Goal: Task Accomplishment & Management: Manage account settings

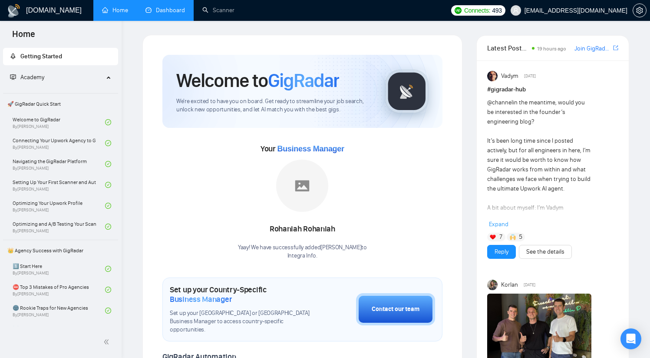
click at [170, 14] on link "Dashboard" at bounding box center [166, 10] width 40 height 7
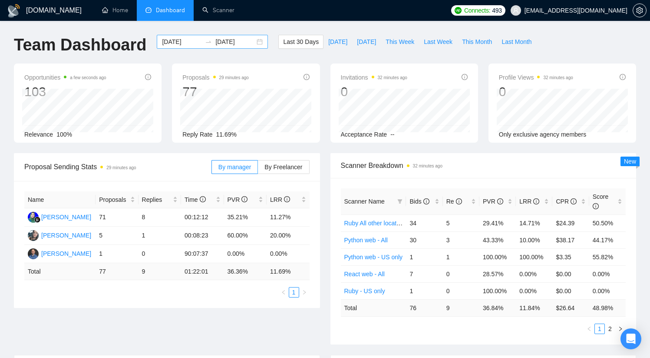
click at [253, 44] on div "[DATE] [DATE]" at bounding box center [212, 42] width 111 height 14
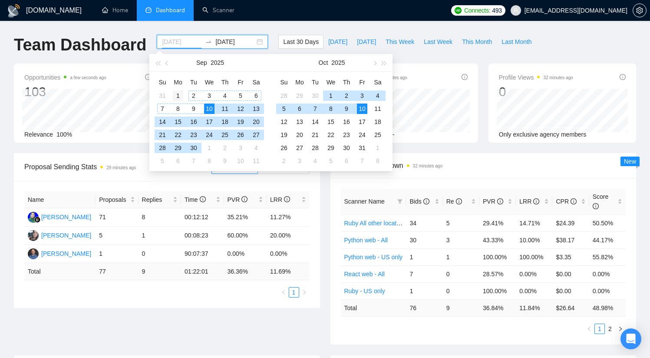
type input "[DATE]"
click at [182, 94] on div "1" at bounding box center [178, 95] width 10 height 10
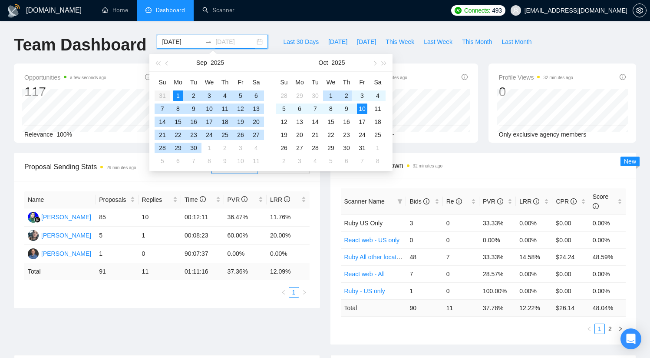
type input "[DATE]"
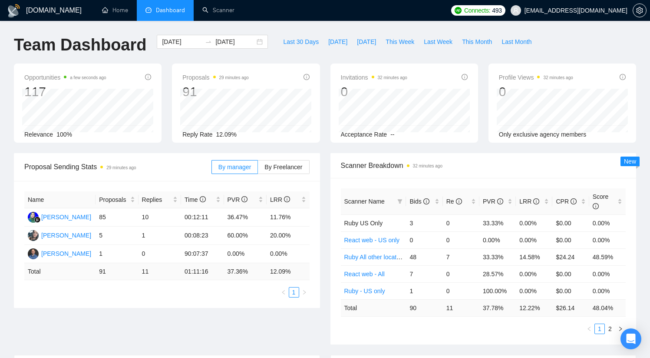
click at [430, 56] on div "Last 30 Days [DATE] [DATE] This Week Last Week This Month Last Month" at bounding box center [407, 49] width 269 height 29
drag, startPoint x: 217, startPoint y: 134, endPoint x: 224, endPoint y: 134, distance: 7.0
click at [224, 134] on span "12.09%" at bounding box center [226, 134] width 20 height 7
click at [230, 135] on span "12.09%" at bounding box center [226, 134] width 20 height 7
click at [222, 7] on link "Scanner" at bounding box center [218, 10] width 32 height 7
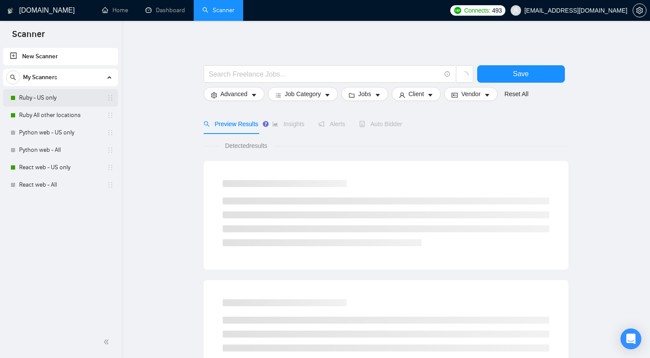
click at [40, 98] on link "Ruby - US only" at bounding box center [60, 97] width 83 height 17
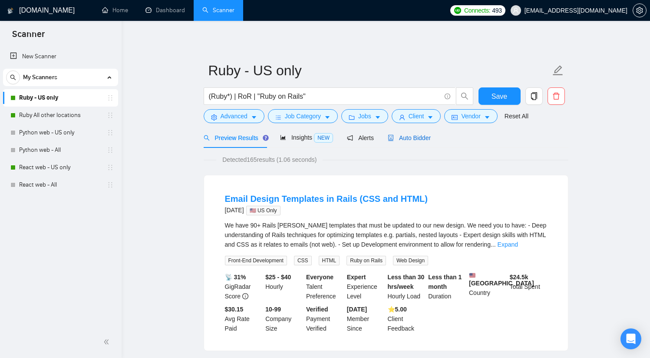
click at [416, 137] on span "Auto Bidder" at bounding box center [409, 137] width 43 height 7
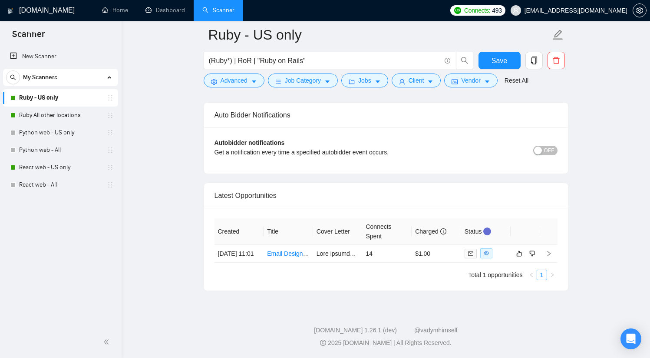
scroll to position [2016, 0]
click at [165, 12] on link "Dashboard" at bounding box center [166, 10] width 40 height 7
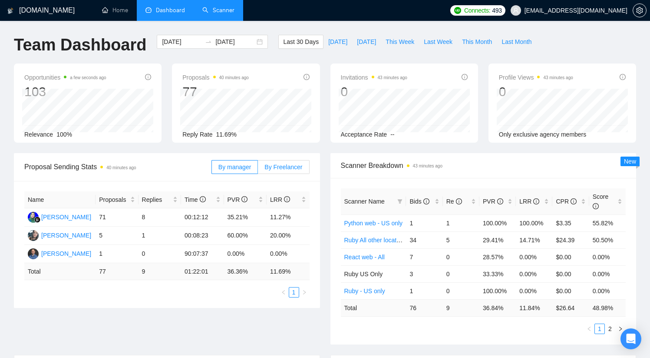
click at [281, 169] on span "By Freelancer" at bounding box center [284, 166] width 38 height 7
click at [258, 169] on input "By Freelancer" at bounding box center [258, 169] width 0 height 0
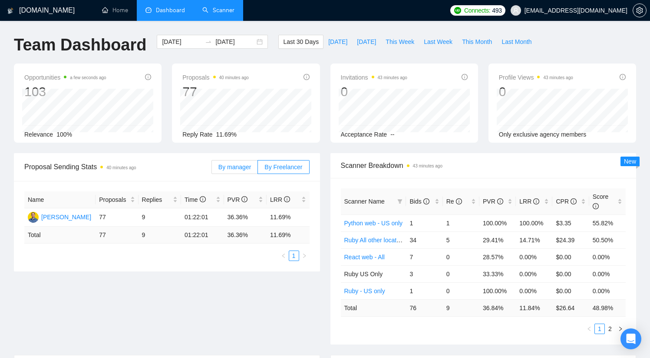
click at [241, 170] on label "By manager" at bounding box center [235, 167] width 46 height 14
click at [212, 169] on input "By manager" at bounding box center [212, 169] width 0 height 0
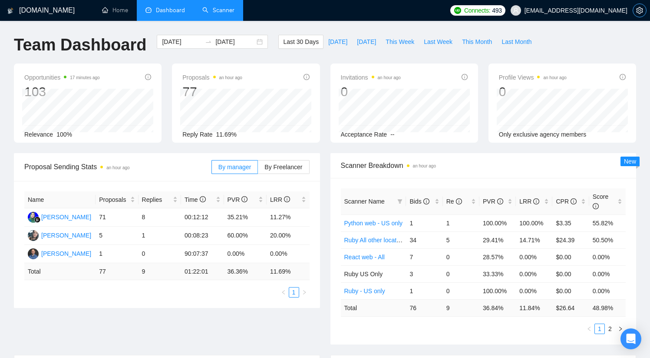
click at [637, 10] on icon "setting" at bounding box center [639, 10] width 7 height 7
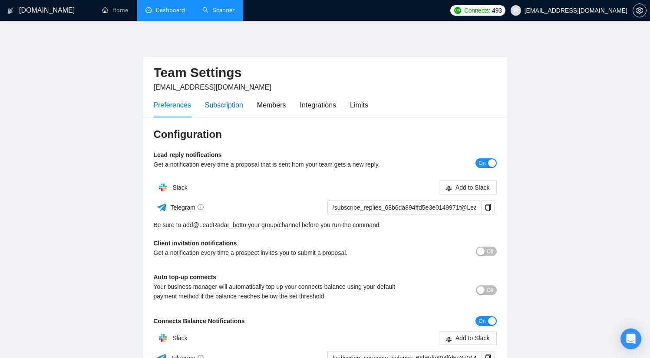
click at [229, 105] on div "Subscription" at bounding box center [224, 104] width 38 height 11
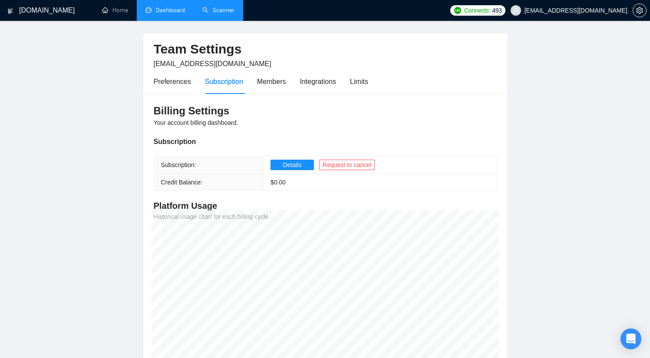
scroll to position [22, 0]
click at [292, 167] on span "Details" at bounding box center [292, 166] width 19 height 10
